Goal: Task Accomplishment & Management: Use online tool/utility

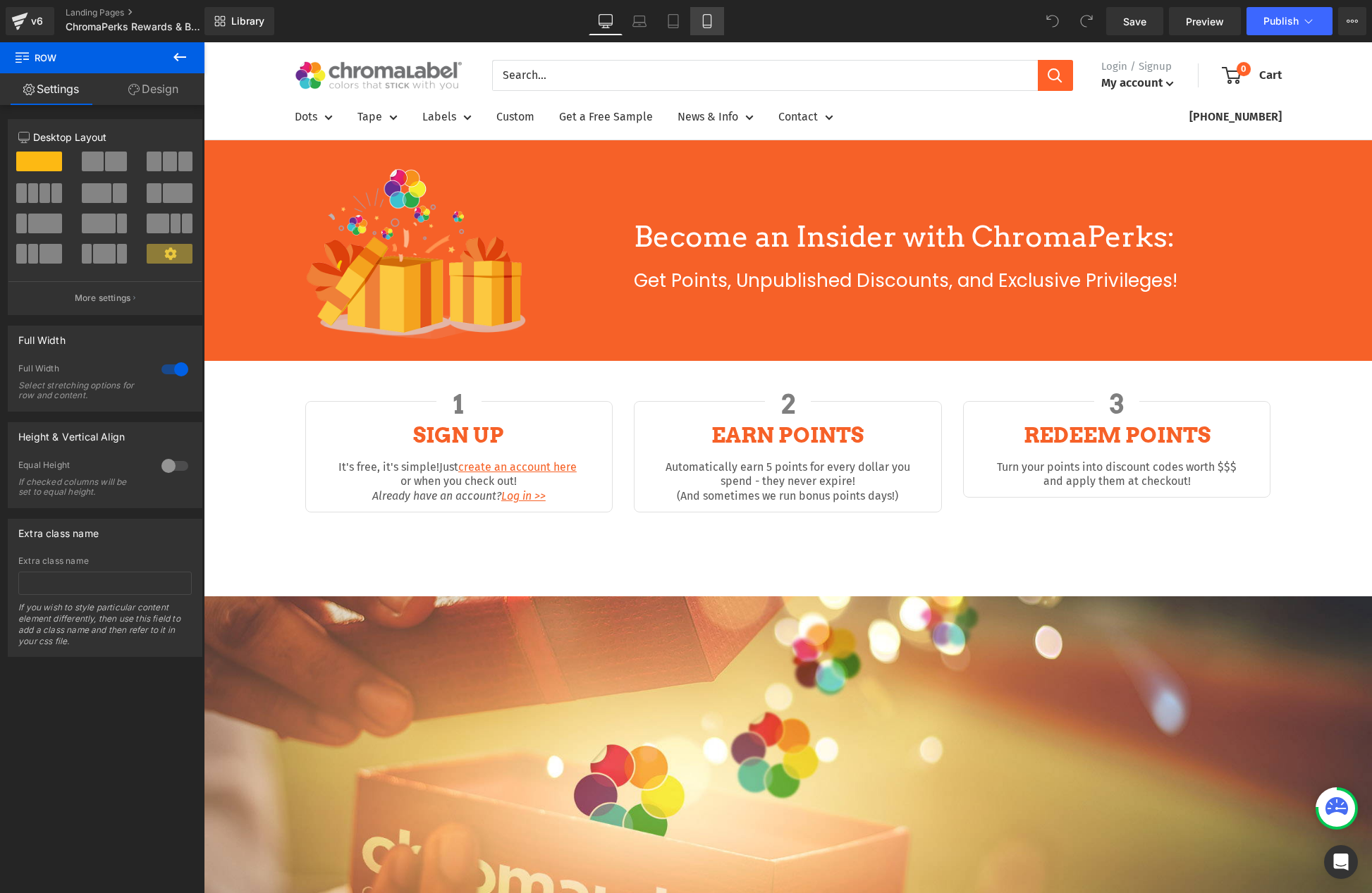
click at [706, 22] on icon at bounding box center [707, 21] width 14 height 14
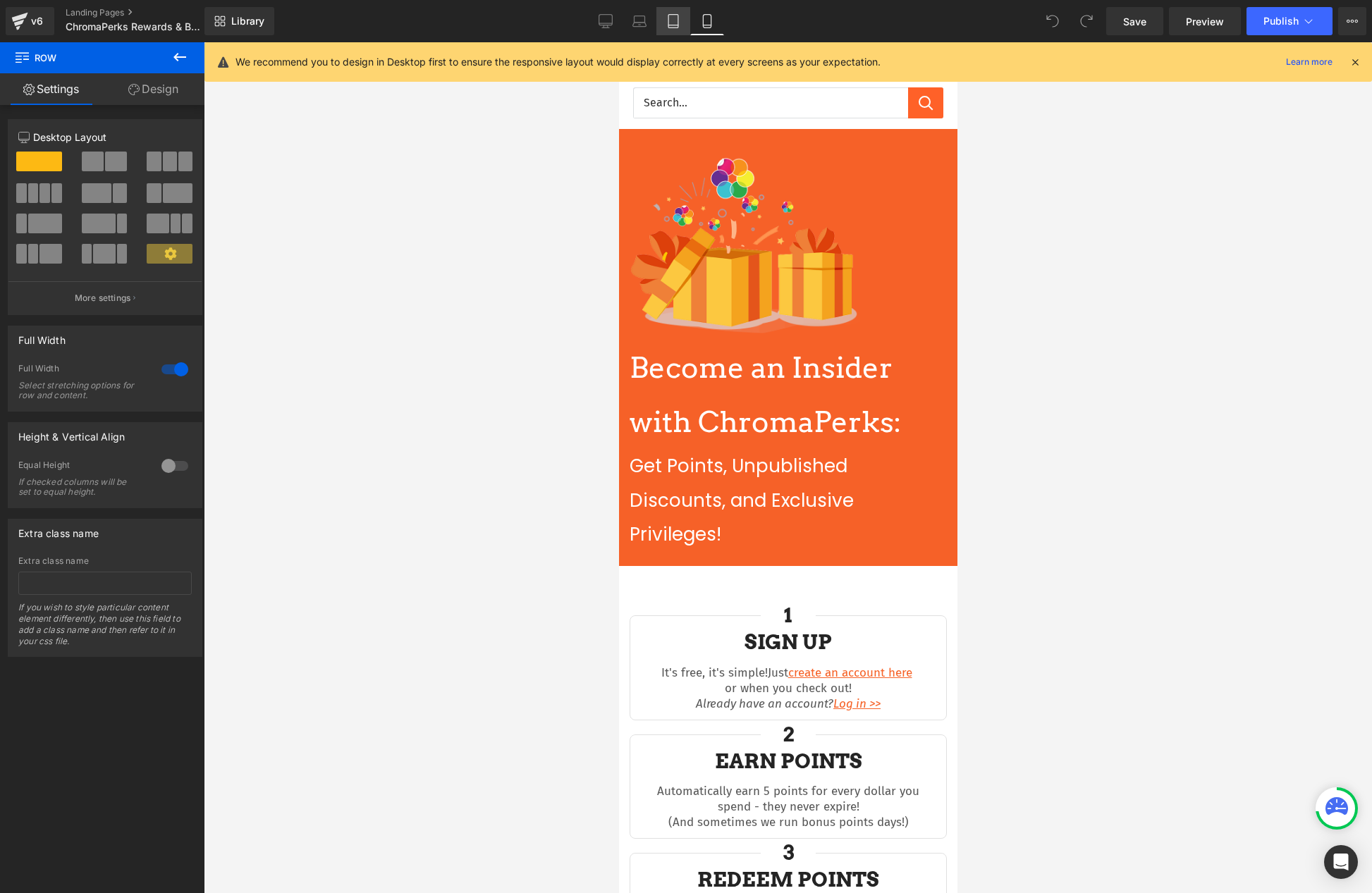
click at [672, 15] on icon at bounding box center [674, 21] width 14 height 14
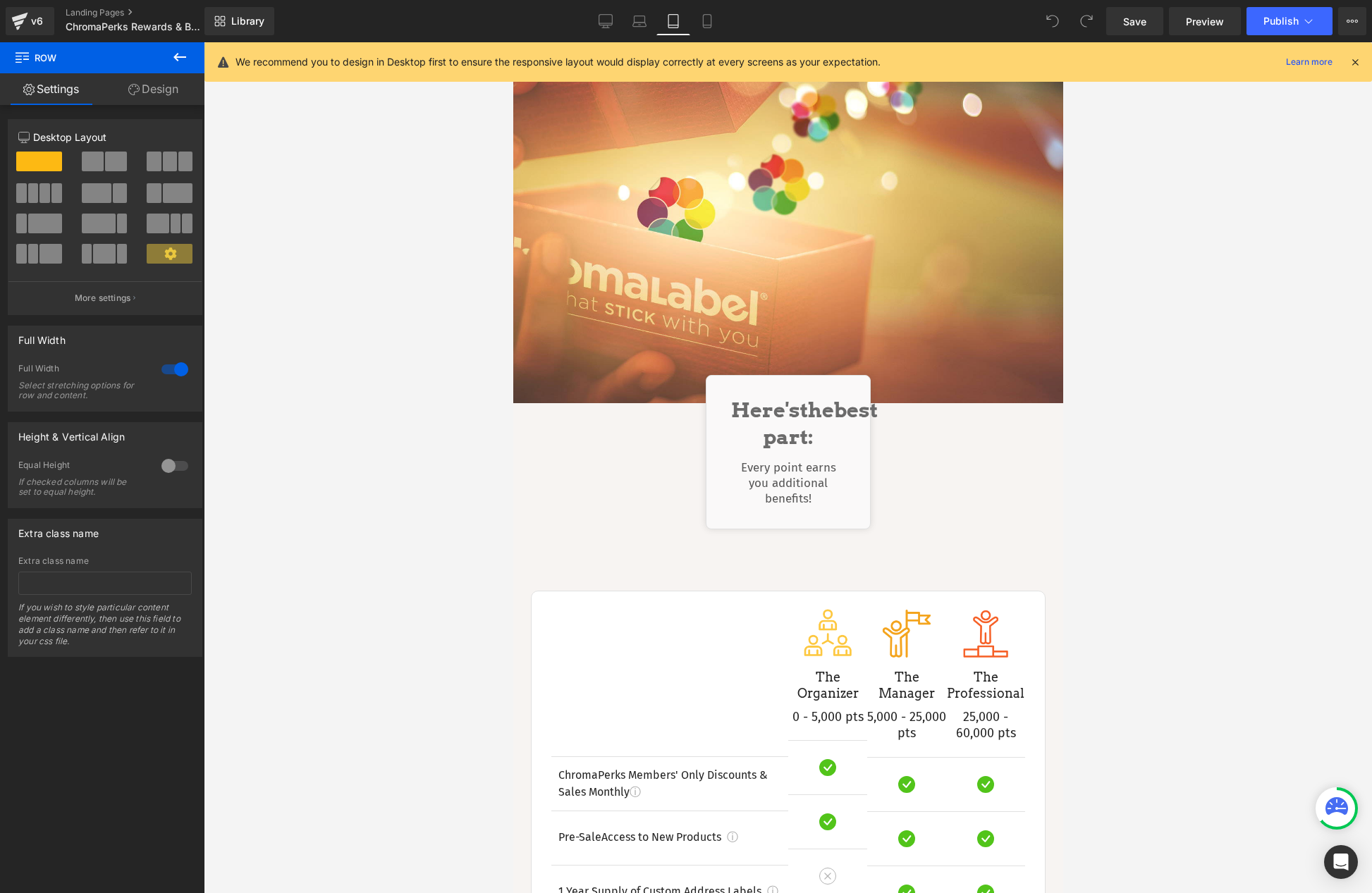
scroll to position [846, 0]
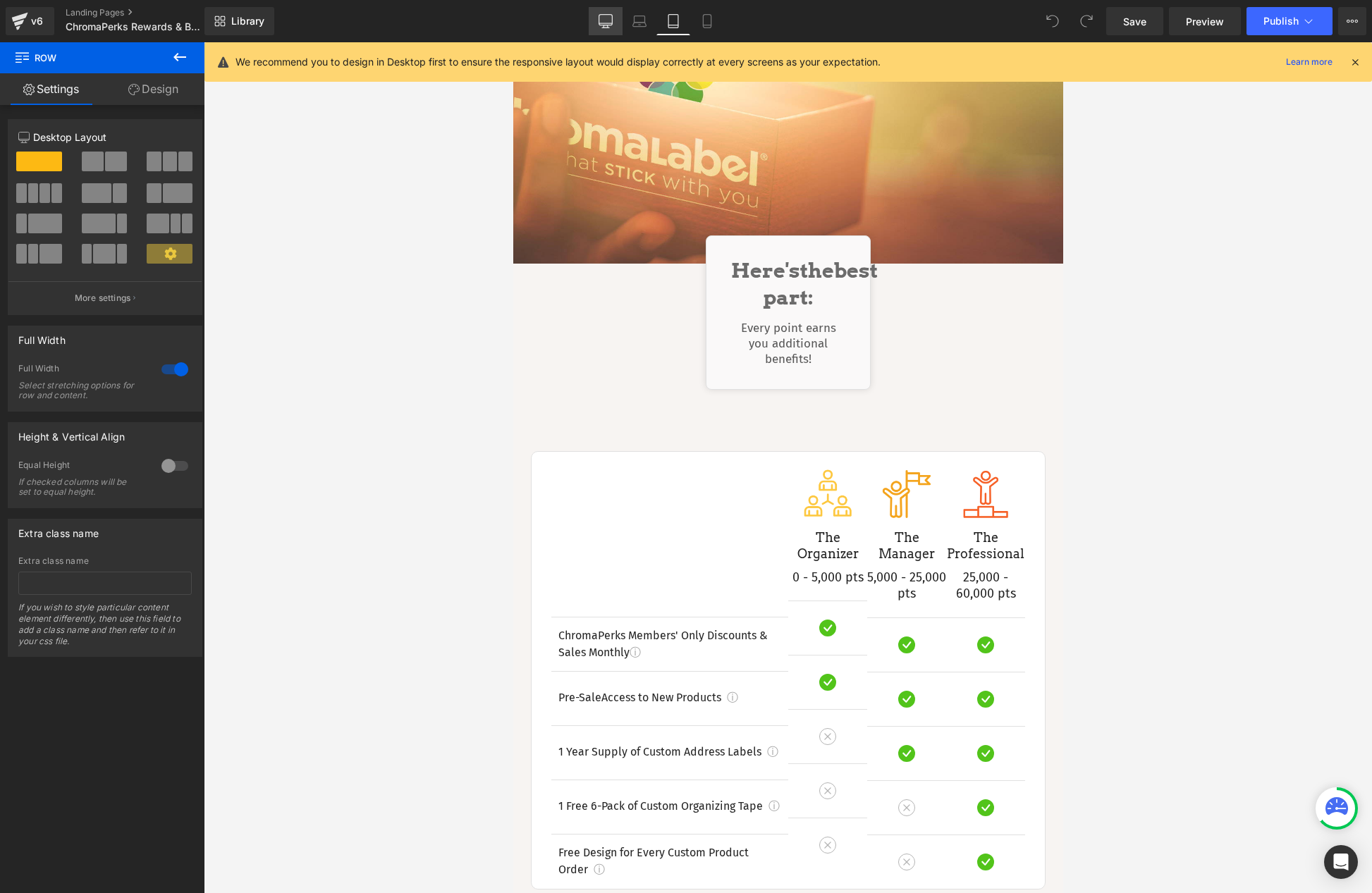
click at [611, 21] on icon at bounding box center [606, 21] width 14 height 14
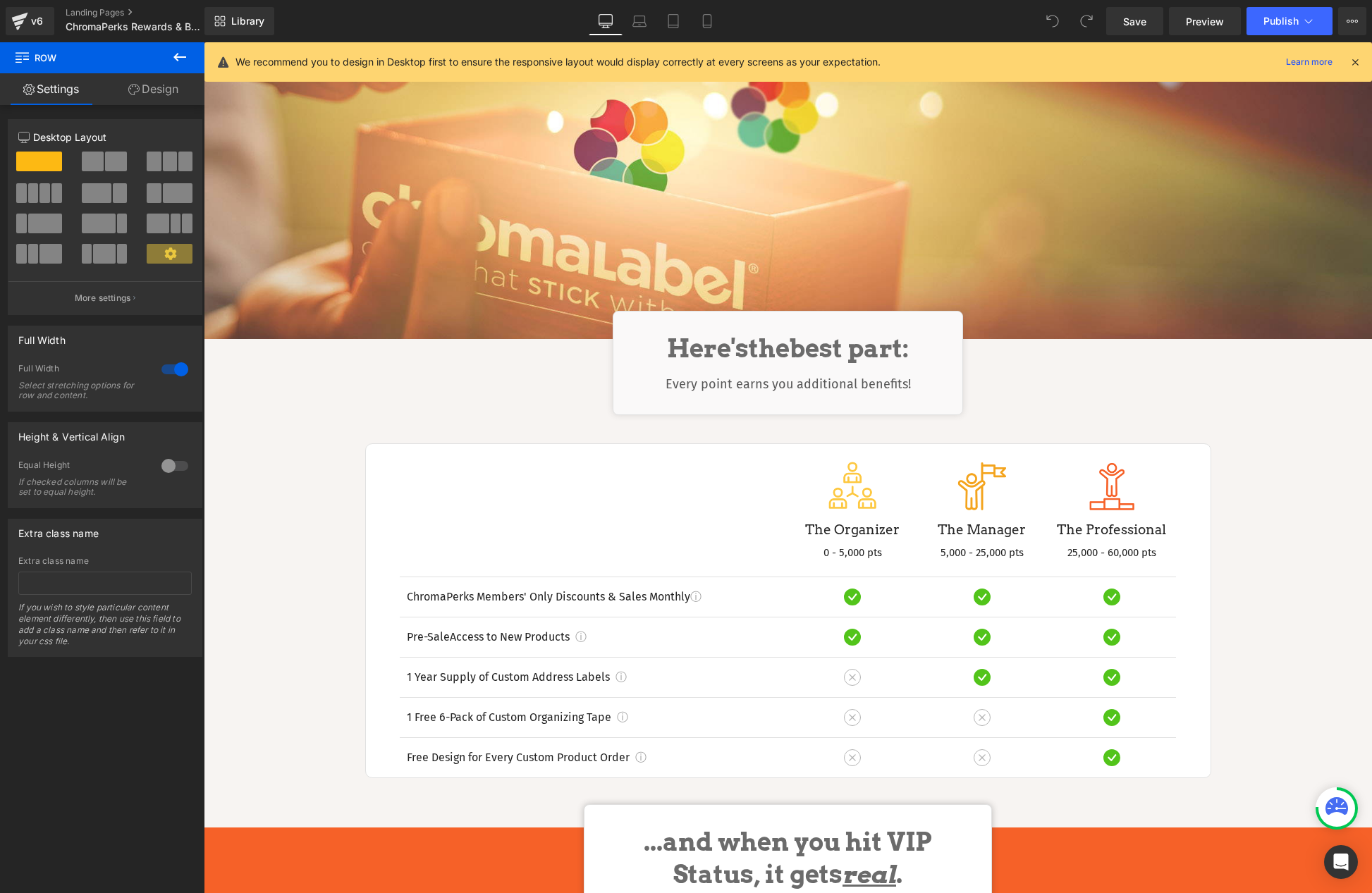
scroll to position [644, 0]
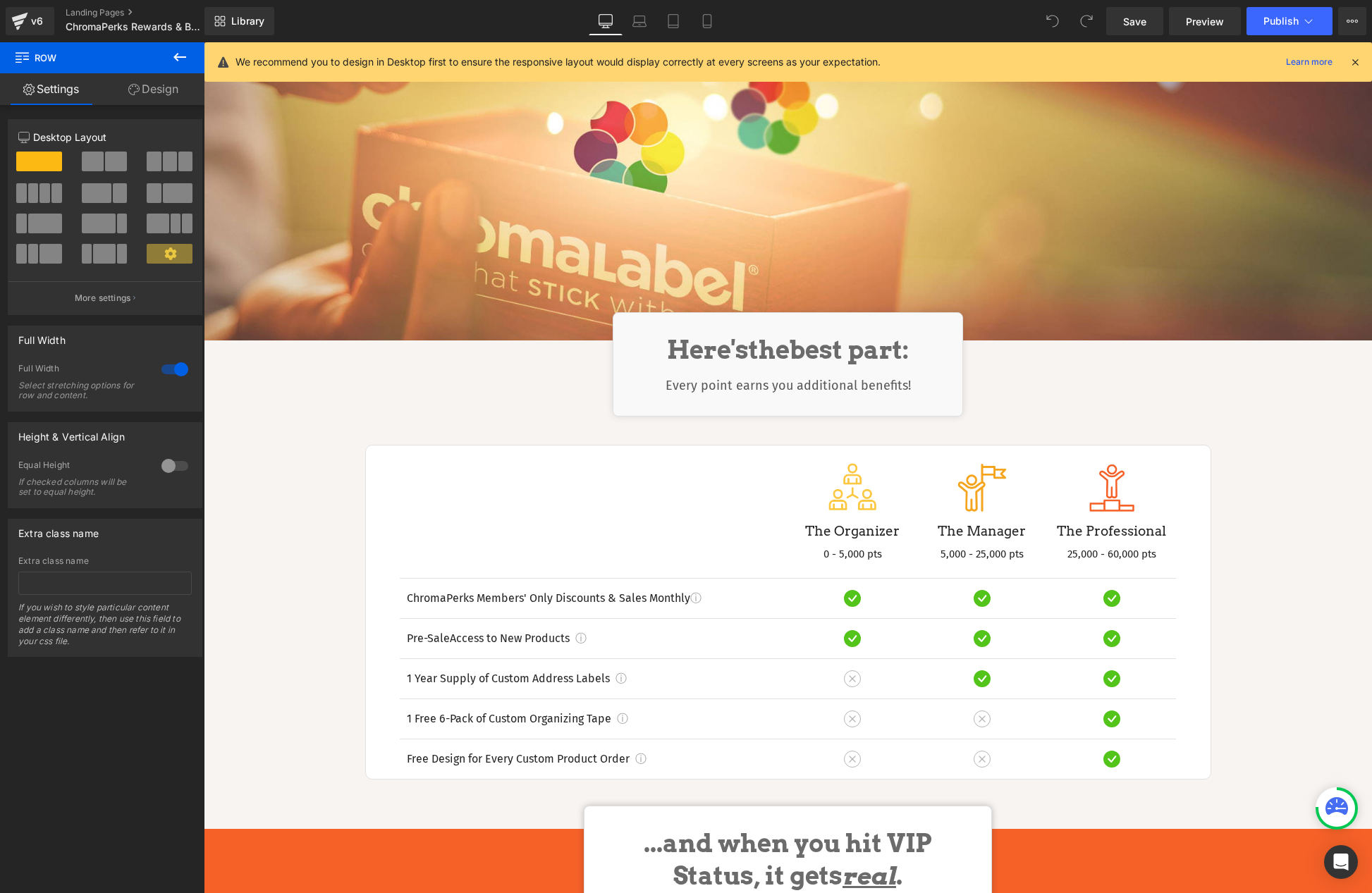
click at [1356, 61] on icon at bounding box center [1355, 61] width 12 height 12
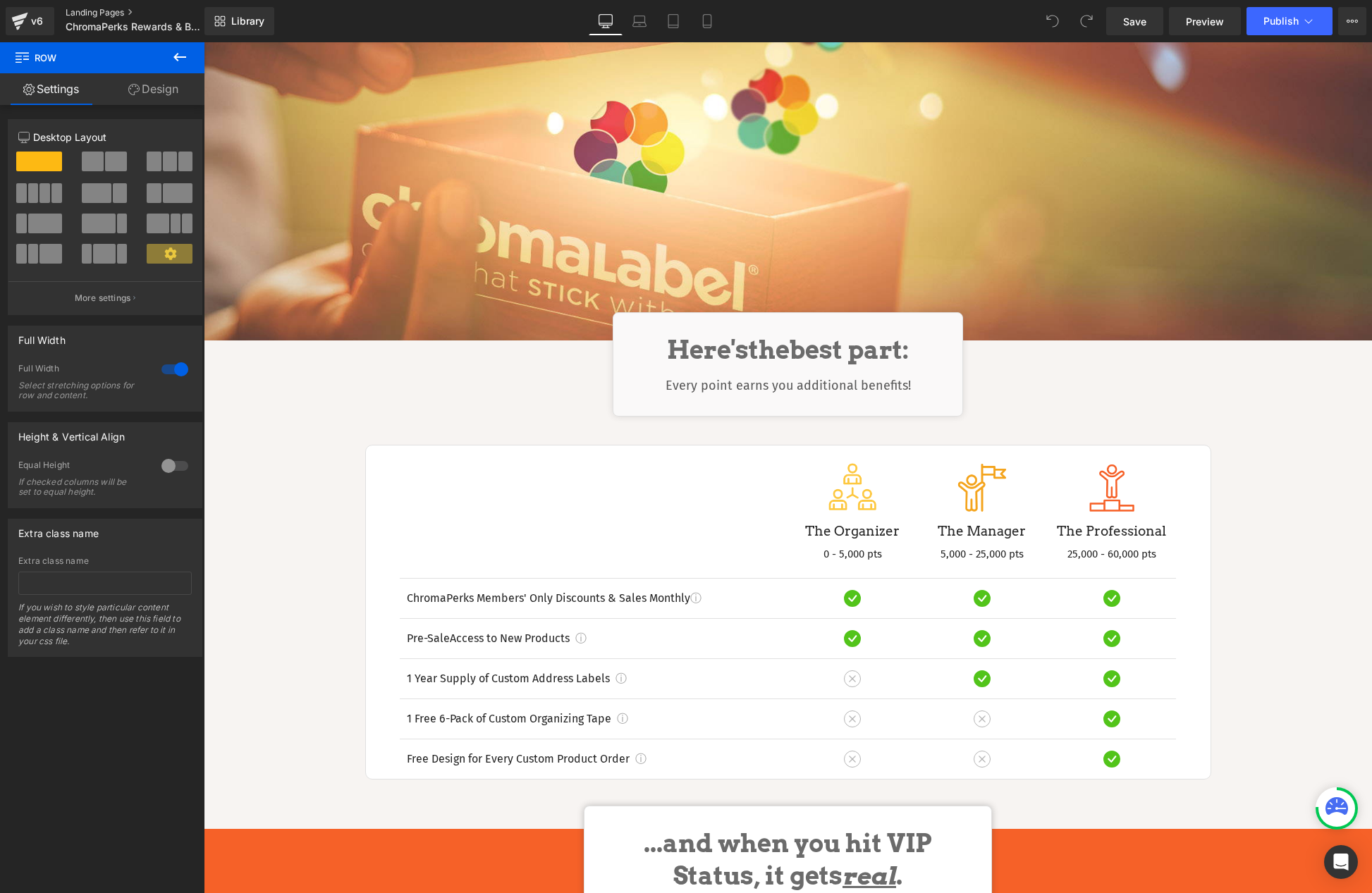
click at [79, 11] on link "Landing Pages" at bounding box center [147, 12] width 162 height 11
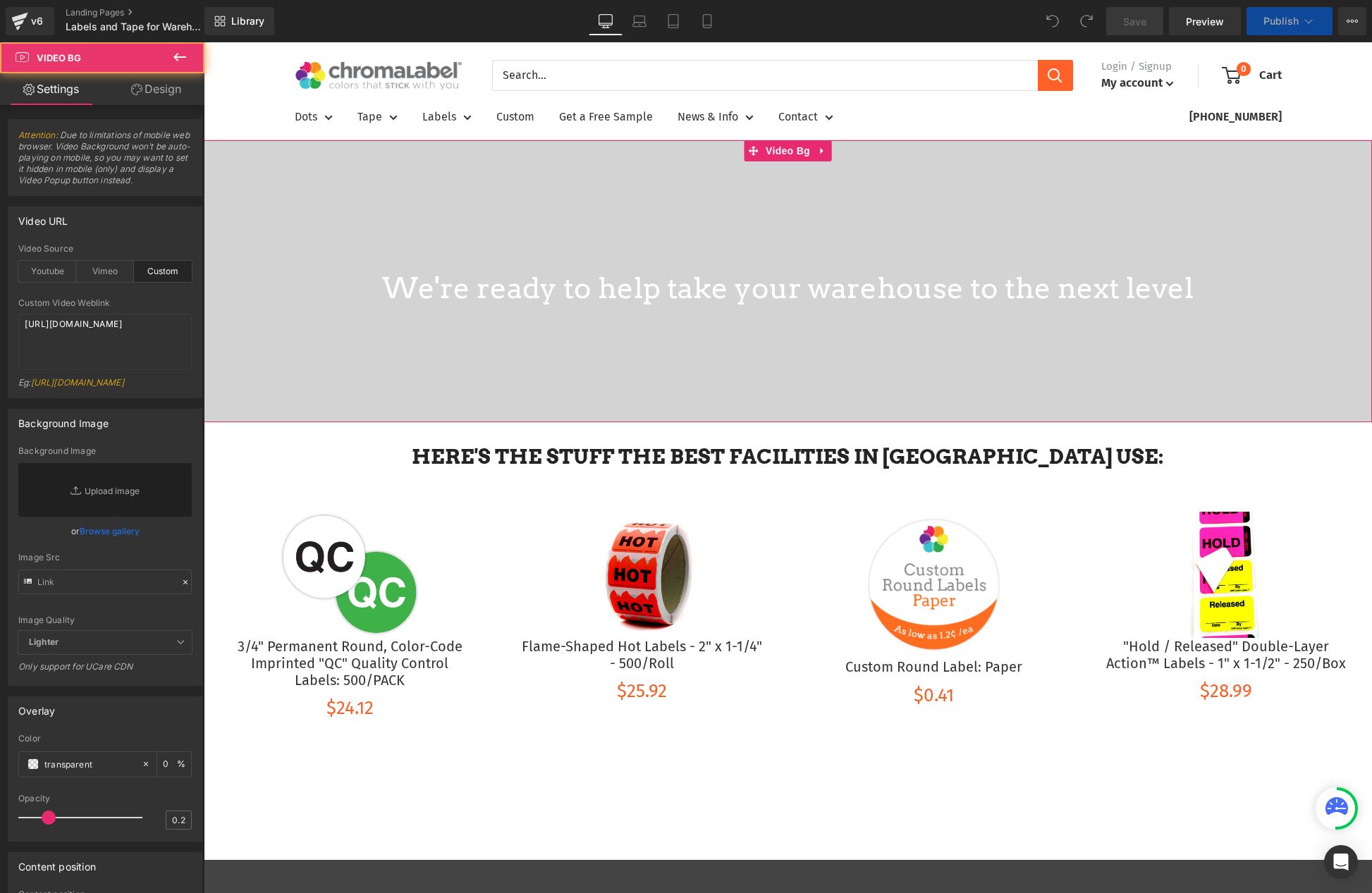
click at [634, 159] on div at bounding box center [787, 281] width 1168 height 282
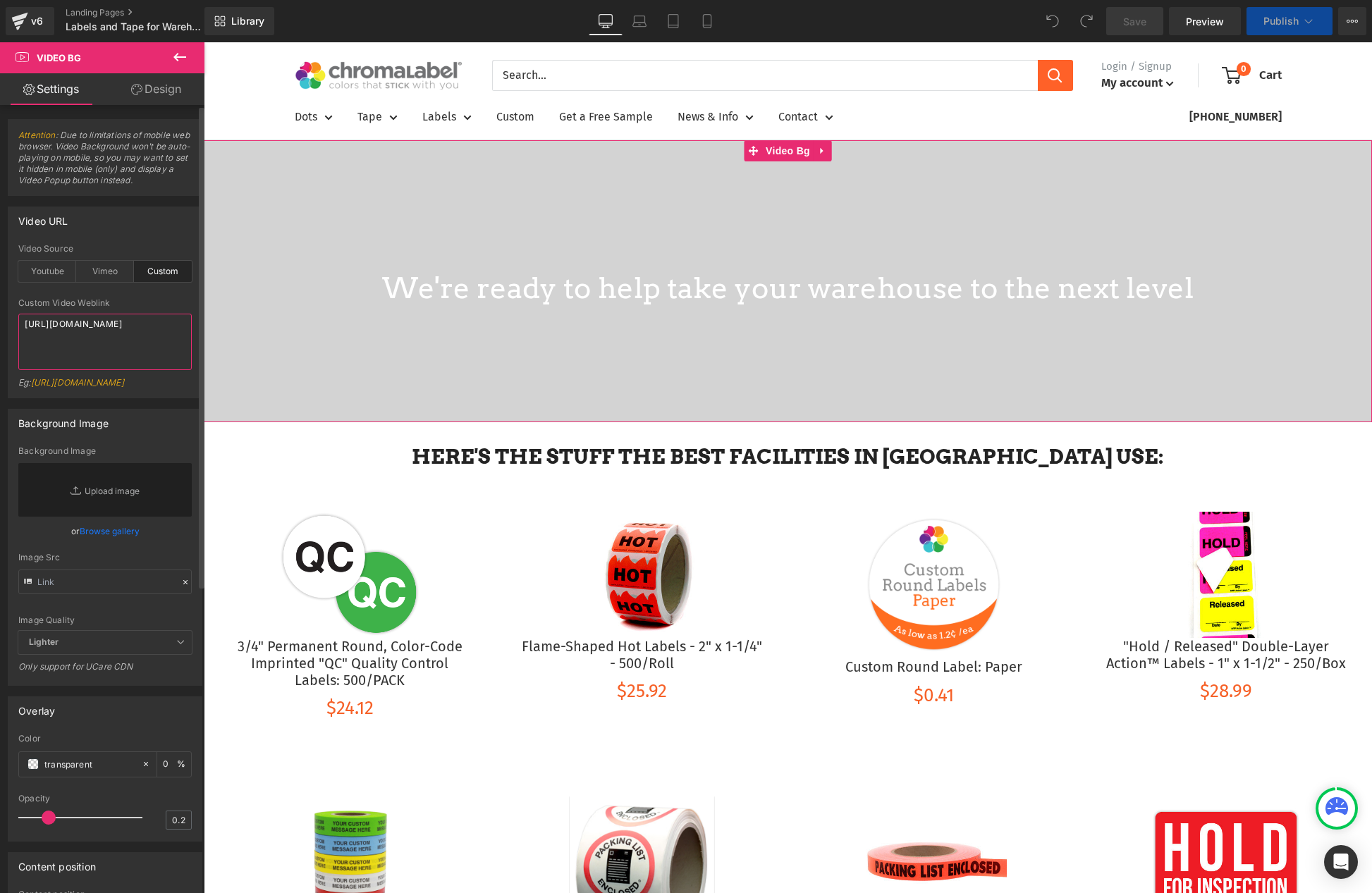
click at [76, 328] on textarea "https://cdn.shopify.com/videos/c/o/v/b300820ca7c44cdab4f5aefc1611fd3a.mp4" at bounding box center [105, 341] width 174 height 56
